Goal: Find specific page/section: Find specific page/section

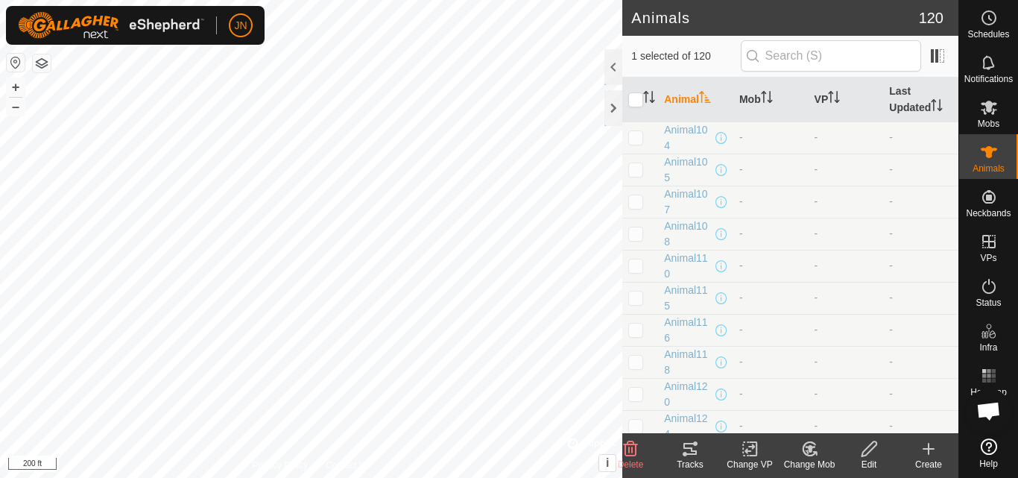
click at [689, 451] on icon at bounding box center [690, 449] width 18 height 18
